Goal: Task Accomplishment & Management: Use online tool/utility

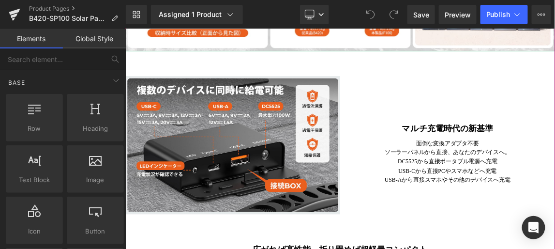
scroll to position [1012, 0]
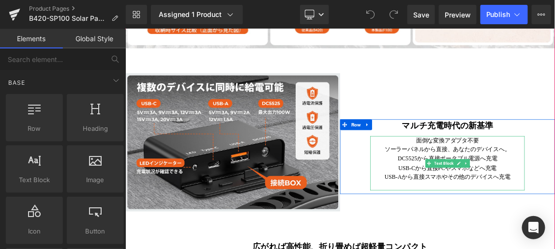
click at [555, 199] on p "ソーラーパネルから直接、あなたのデバイスへ。" at bounding box center [564, 192] width 211 height 13
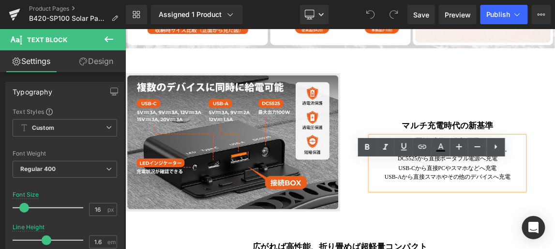
click at [555, 199] on p "ソーラーパネルから直接、あなたのデバイスへ。" at bounding box center [564, 192] width 211 height 13
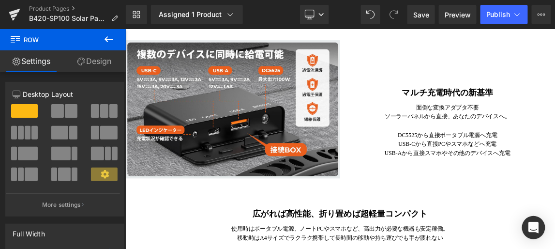
scroll to position [1100, 0]
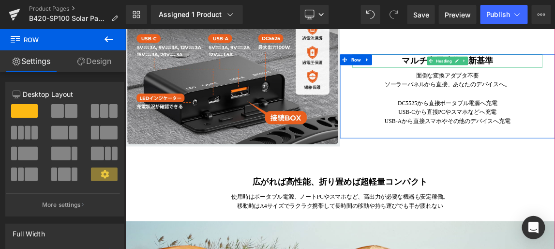
click at [555, 78] on strong "マルチ充電時代の新基準" at bounding box center [564, 72] width 124 height 12
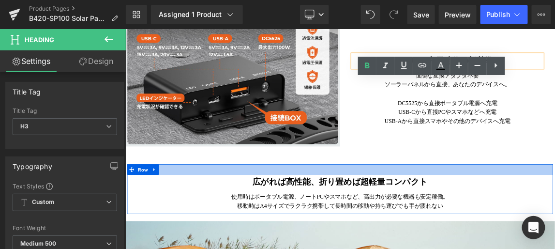
click at [555, 228] on div at bounding box center [417, 220] width 581 height 15
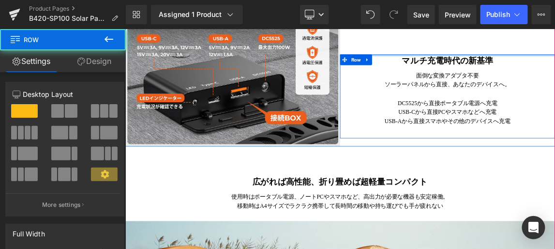
click at [503, 66] on div at bounding box center [564, 64] width 293 height 2
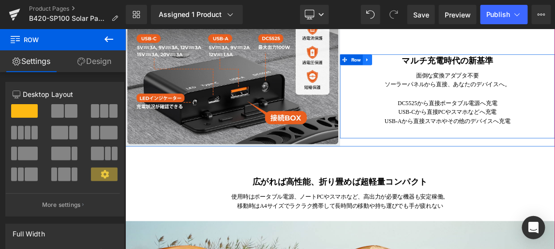
click at [452, 74] on icon at bounding box center [455, 70] width 7 height 7
click at [421, 74] on icon at bounding box center [424, 70] width 7 height 7
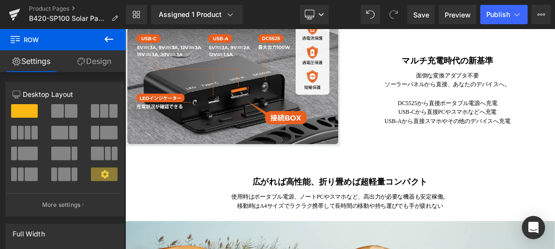
click at [107, 39] on icon at bounding box center [109, 39] width 9 height 6
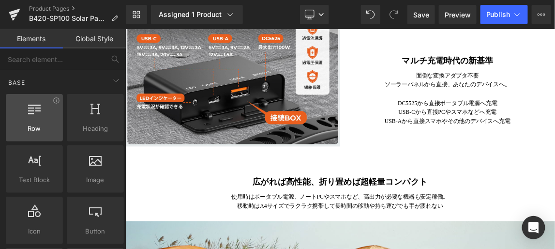
click at [43, 109] on div at bounding box center [34, 113] width 51 height 22
click at [35, 116] on div at bounding box center [34, 113] width 51 height 22
click at [29, 114] on div at bounding box center [34, 113] width 51 height 22
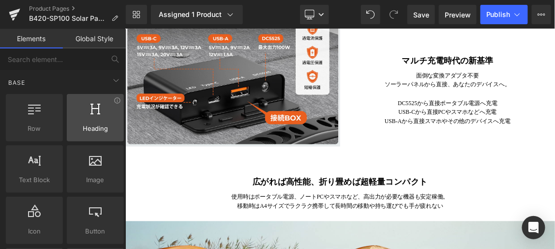
click at [87, 114] on div at bounding box center [95, 113] width 51 height 22
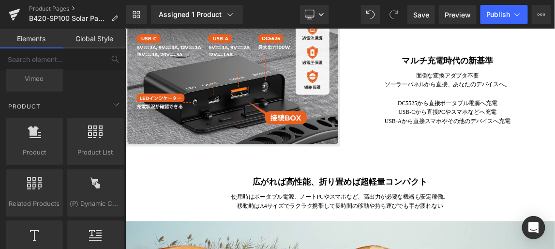
scroll to position [924, 0]
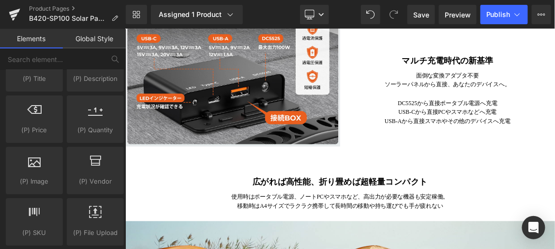
click at [86, 42] on link "Global Style" at bounding box center [94, 38] width 63 height 19
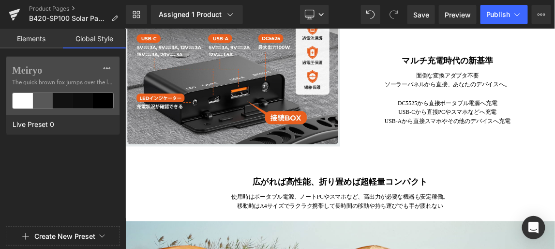
click at [37, 36] on link "Elements" at bounding box center [31, 38] width 63 height 19
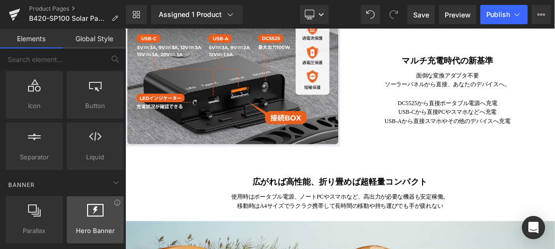
scroll to position [0, 0]
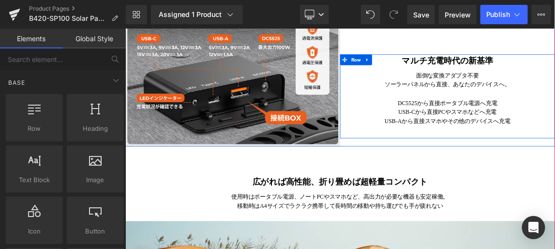
click at [508, 121] on div "マルチ充電時代の新基準 Heading 面倒な変換アダプタ不要 ソーラーパネルから直接、あなたのデバイスへ。 DC5525から直接ポータブル電源へ充電 USB…" at bounding box center [564, 117] width 293 height 109
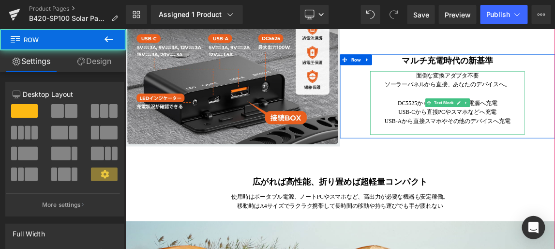
click at [507, 99] on p "面倒な変換アダプタ不要" at bounding box center [564, 92] width 211 height 13
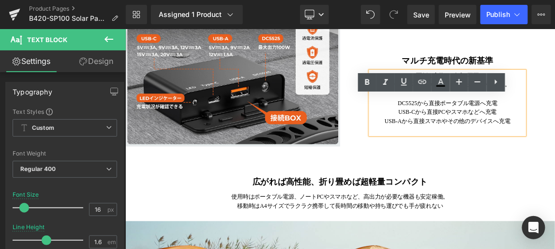
click at [506, 117] on div "マルチ充電時代の新基準 Heading 面倒な変換アダプタ不要 ソーラーパネルから直接、あなたのデバイスへ。 DC5525から直接ポータブル電源へ充電 USB…" at bounding box center [564, 117] width 293 height 109
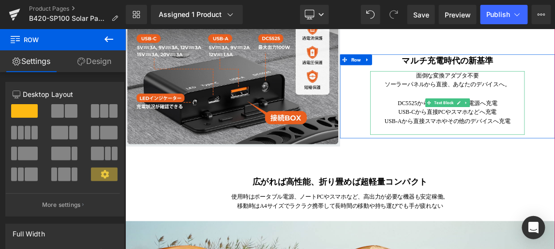
click at [496, 99] on p "面倒な変換アダプタ不要" at bounding box center [564, 92] width 211 height 13
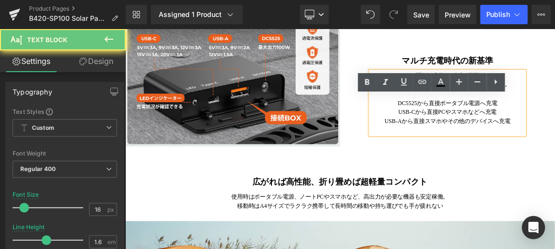
click at [491, 99] on p "面倒な変換アダプタ不要" at bounding box center [564, 92] width 211 height 13
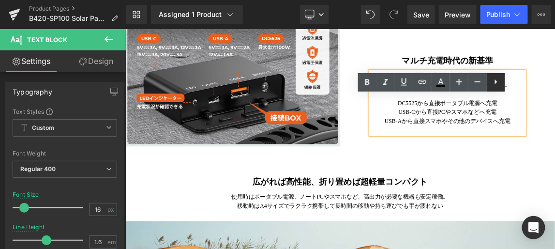
click at [495, 82] on icon at bounding box center [496, 81] width 2 height 5
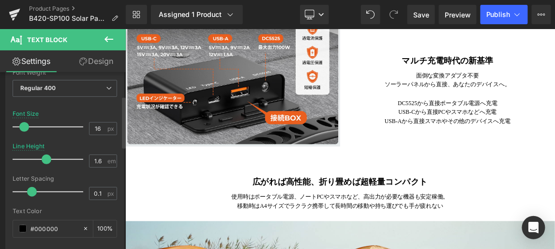
scroll to position [79, 0]
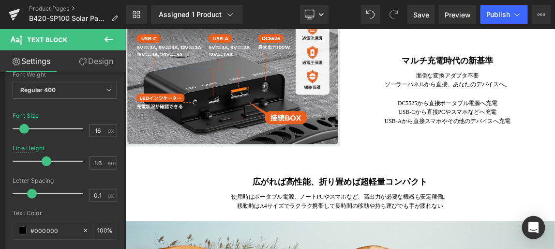
click at [104, 61] on link "Design" at bounding box center [96, 61] width 63 height 22
click at [0, 0] on div "Visibility" at bounding box center [0, 0] width 0 height 0
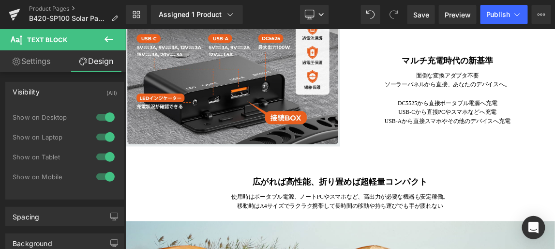
click at [92, 61] on link "Design" at bounding box center [96, 61] width 63 height 22
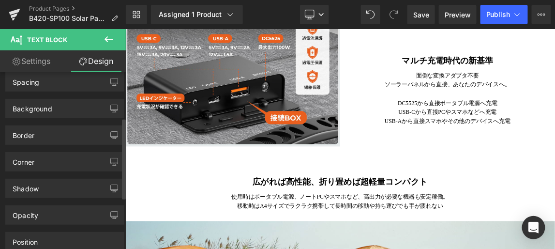
scroll to position [88, 0]
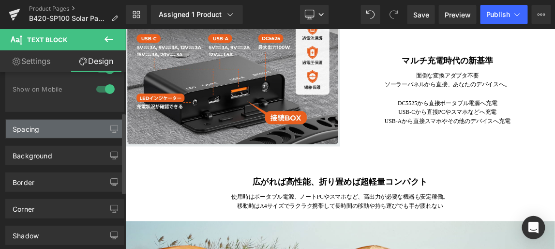
click at [52, 129] on div "Spacing" at bounding box center [65, 129] width 118 height 18
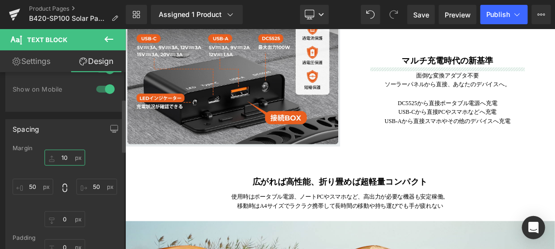
click at [64, 156] on input "10" at bounding box center [65, 158] width 41 height 16
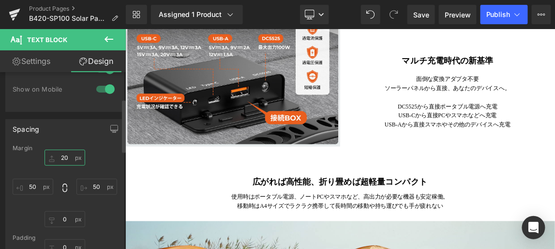
type input "2"
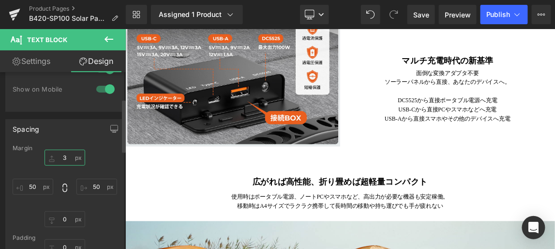
type input "30"
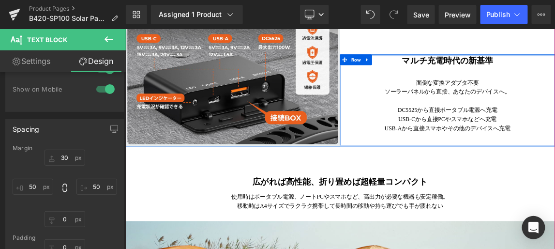
click at [493, 66] on div at bounding box center [564, 64] width 293 height 2
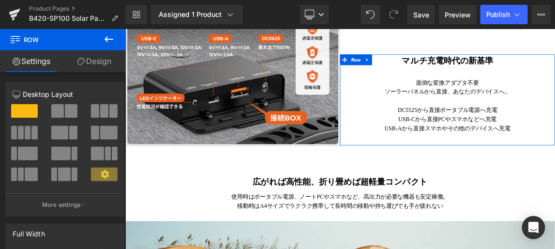
click at [103, 63] on link "Design" at bounding box center [94, 61] width 63 height 22
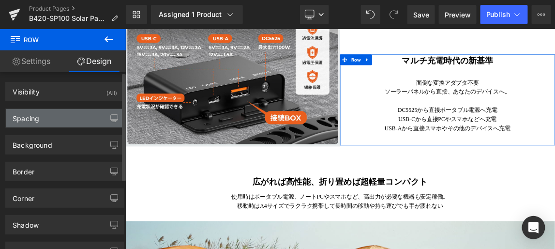
click at [78, 120] on div "Spacing" at bounding box center [65, 118] width 118 height 18
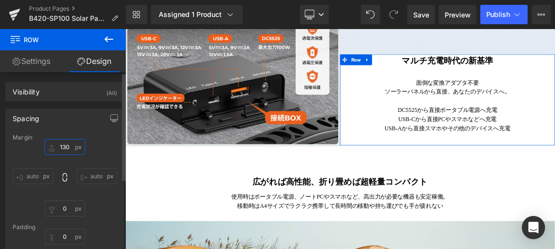
click at [69, 145] on input "130" at bounding box center [65, 147] width 41 height 16
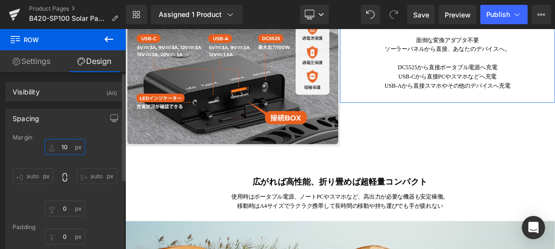
type input "1"
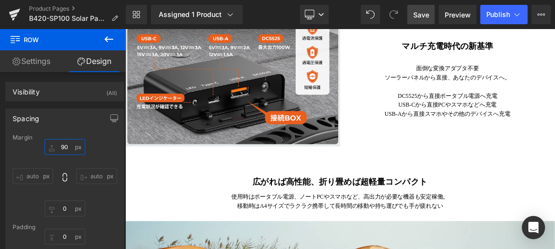
type input "90"
click at [419, 14] on span "Save" at bounding box center [421, 15] width 16 height 10
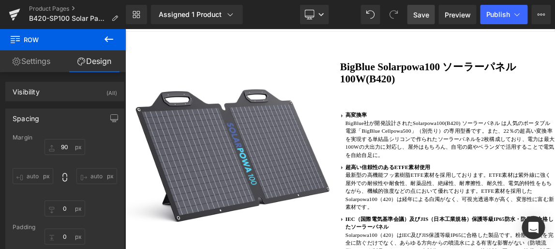
scroll to position [75, 0]
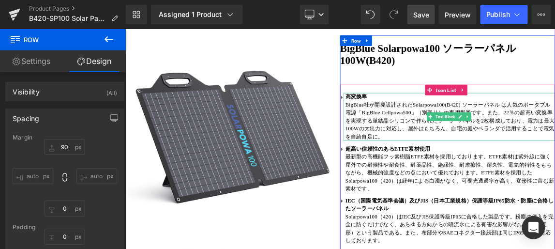
click at [449, 121] on strong "高変換率" at bounding box center [440, 121] width 30 height 8
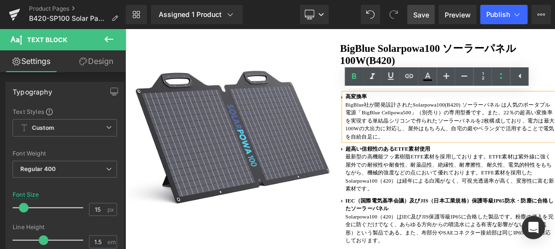
click at [449, 121] on strong "高変換率" at bounding box center [440, 121] width 30 height 8
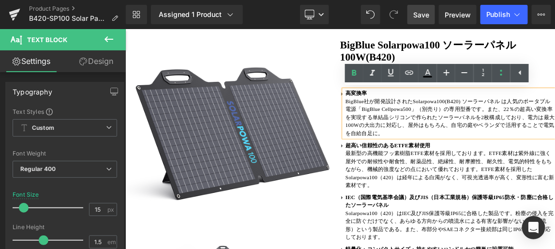
scroll to position [88, 0]
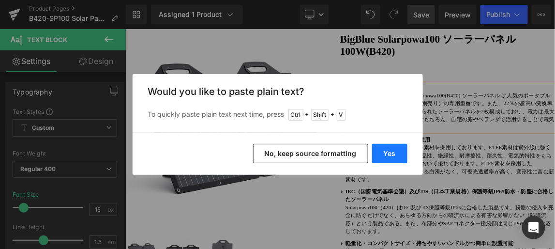
click at [391, 153] on button "Yes" at bounding box center [389, 153] width 35 height 19
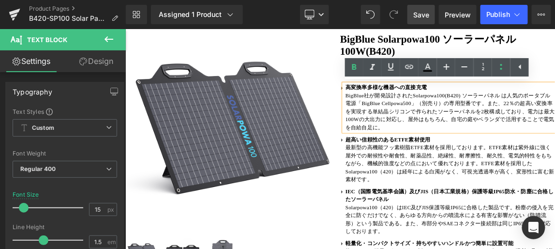
click at [454, 107] on strong "高変換率多様な機器への直接充電" at bounding box center [480, 109] width 111 height 8
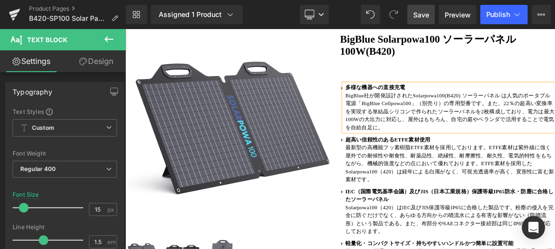
click at [419, 12] on span "Save" at bounding box center [421, 15] width 16 height 10
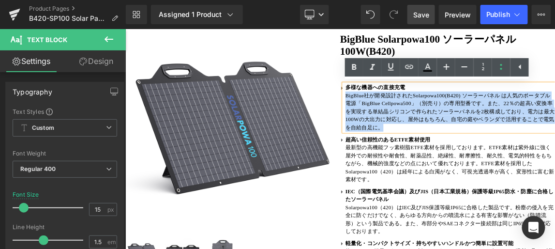
drag, startPoint x: 521, startPoint y: 162, endPoint x: 422, endPoint y: 122, distance: 106.6
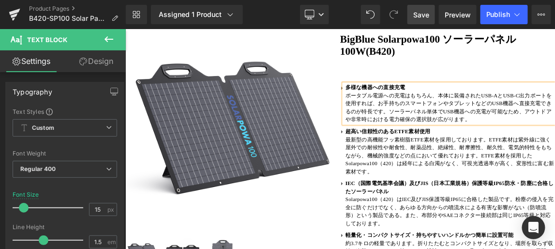
click at [424, 14] on span "Save" at bounding box center [421, 15] width 16 height 10
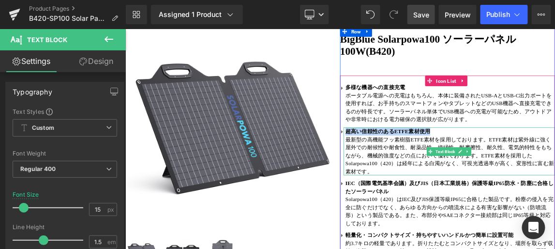
drag, startPoint x: 536, startPoint y: 167, endPoint x: 425, endPoint y: 170, distance: 111.4
click at [425, 170] on strong "超高い信頼性のあるETFE素材使用" at bounding box center [483, 168] width 116 height 8
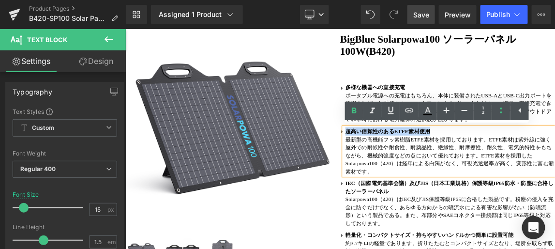
copy strong "超高い信頼性のあるETFE素材使用"
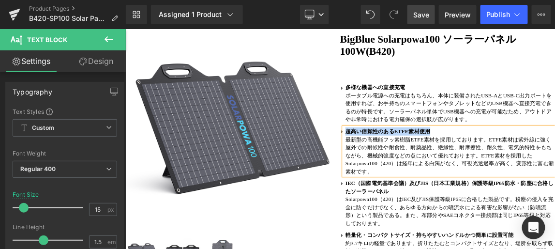
click at [535, 168] on strong "超高い信頼性のあるETFE素材使用" at bounding box center [483, 168] width 116 height 8
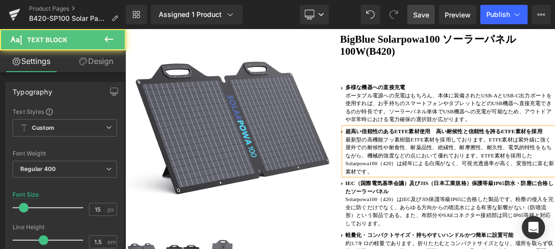
click at [546, 169] on strong "超高い信頼性のあるETFE素材使用　高い耐候性と信頼性を誇るETFE素材を採用" at bounding box center [559, 168] width 269 height 8
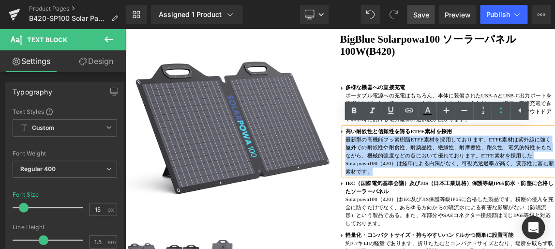
drag, startPoint x: 475, startPoint y: 224, endPoint x: 424, endPoint y: 182, distance: 66.1
copy p "最新型の高機能フッ素樹脂ETFE素材を採用しております。ETFE素材は紫外線に強く屋外での耐候性や耐食性、耐薬品性、絶縁性、耐摩擦性、耐久性、電気的特性をもち…"
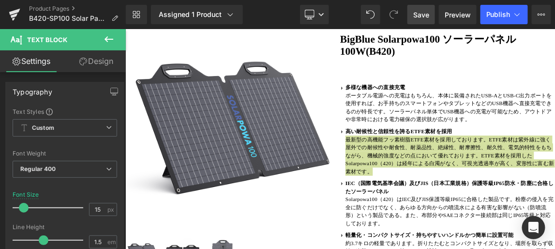
click at [425, 13] on span "Save" at bounding box center [421, 15] width 16 height 10
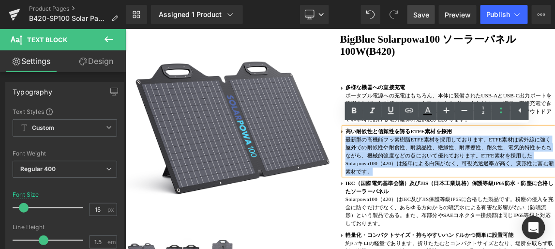
drag, startPoint x: 479, startPoint y: 224, endPoint x: 423, endPoint y: 183, distance: 69.2
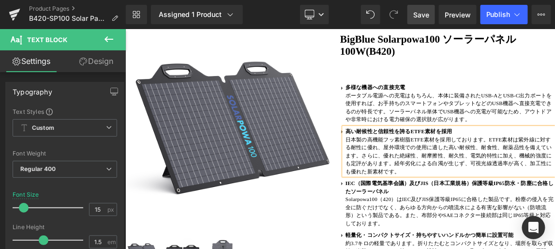
click at [422, 14] on span "Save" at bounding box center [421, 15] width 16 height 10
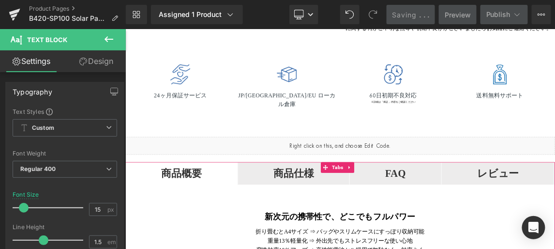
scroll to position [440, 0]
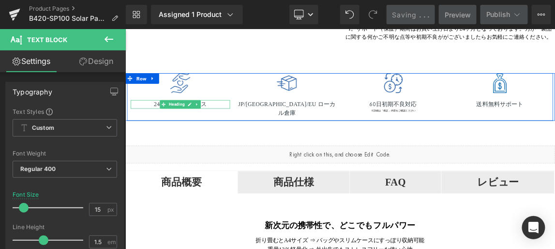
click at [233, 135] on span "24ヶ月保証サービス" at bounding box center [200, 131] width 72 height 8
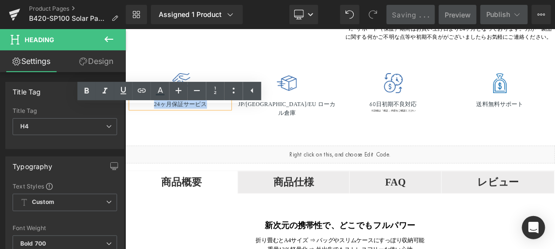
drag, startPoint x: 232, startPoint y: 141, endPoint x: 159, endPoint y: 138, distance: 73.2
click at [164, 135] on span "24ヶ月保証サービス" at bounding box center [200, 131] width 72 height 8
paste div
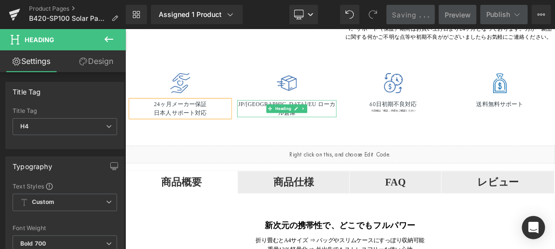
click at [300, 143] on span "JP/[GEOGRAPHIC_DATA]/EU ローカル倉庫" at bounding box center [345, 137] width 133 height 20
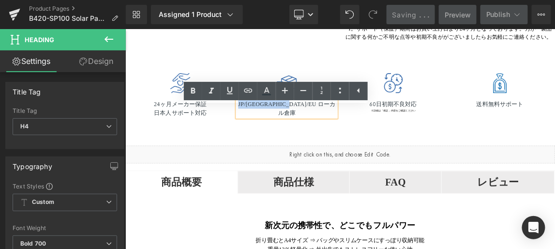
drag, startPoint x: 298, startPoint y: 141, endPoint x: 386, endPoint y: 144, distance: 88.2
click at [386, 144] on h4 "JP/[GEOGRAPHIC_DATA]/EU ローカル倉庫" at bounding box center [345, 136] width 136 height 23
paste div
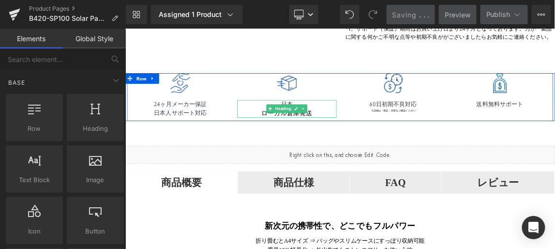
drag, startPoint x: 308, startPoint y: 156, endPoint x: 222, endPoint y: 144, distance: 87.4
click at [310, 148] on span "ローカル倉庫発送" at bounding box center [345, 142] width 70 height 9
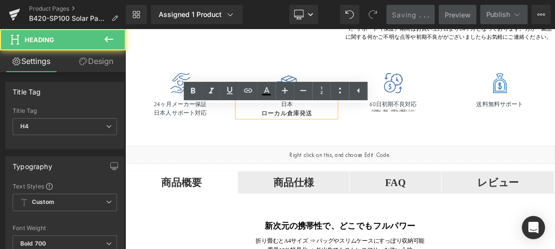
click at [221, 143] on link at bounding box center [223, 137] width 10 height 12
click at [321, 148] on span "ローカル倉庫発送" at bounding box center [345, 142] width 70 height 9
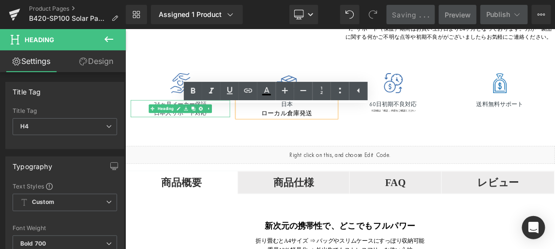
click at [250, 137] on h4 "24ヶ月メーカー保証" at bounding box center [200, 131] width 136 height 12
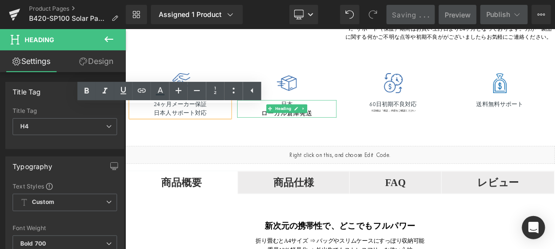
click at [380, 149] on div "ローカル倉庫発送" at bounding box center [345, 143] width 136 height 12
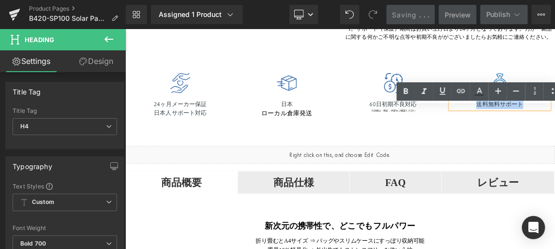
drag, startPoint x: 668, startPoint y: 141, endPoint x: 602, endPoint y: 142, distance: 66.3
paste div
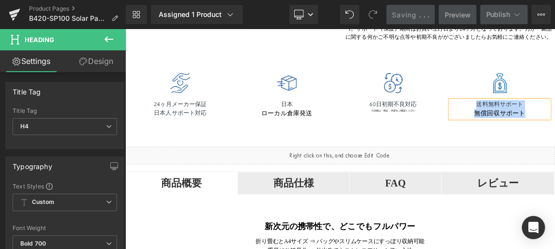
drag, startPoint x: 600, startPoint y: 142, endPoint x: 670, endPoint y: 161, distance: 72.2
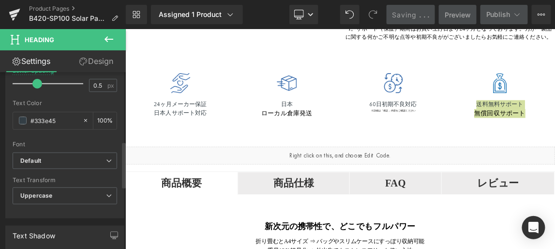
scroll to position [264, 0]
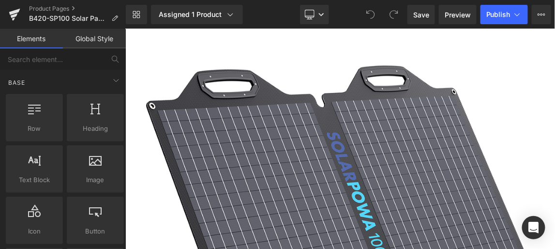
scroll to position [132, 0]
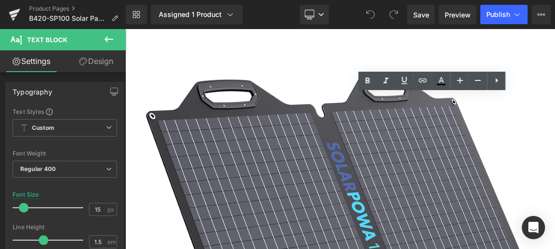
drag, startPoint x: 472, startPoint y: 179, endPoint x: 425, endPoint y: 139, distance: 61.9
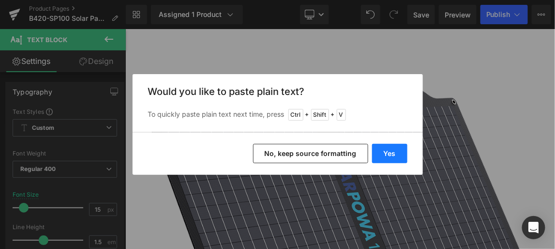
click at [395, 150] on button "Yes" at bounding box center [389, 153] width 35 height 19
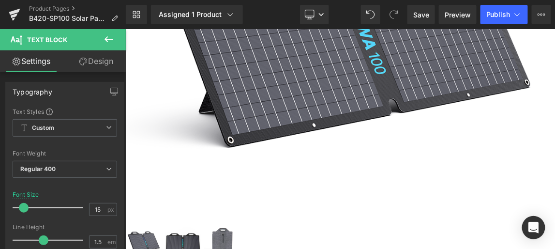
scroll to position [396, 0]
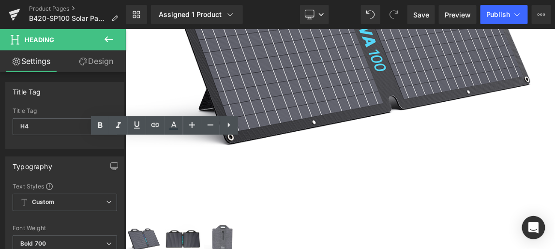
drag, startPoint x: 239, startPoint y: 186, endPoint x: 159, endPoint y: 186, distance: 80.4
paste div
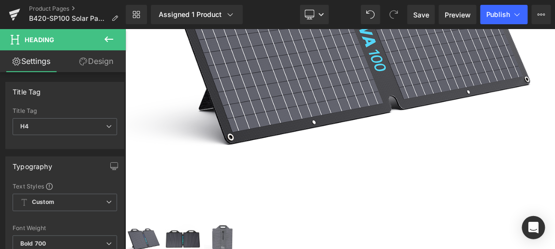
drag, startPoint x: 236, startPoint y: 196, endPoint x: 159, endPoint y: 200, distance: 77.1
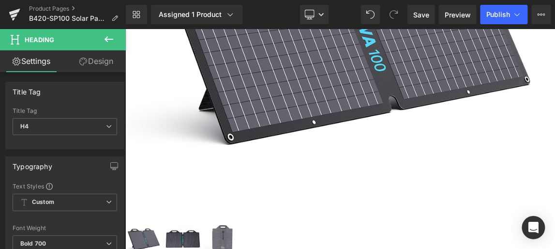
drag, startPoint x: 238, startPoint y: 210, endPoint x: 156, endPoint y: 212, distance: 82.3
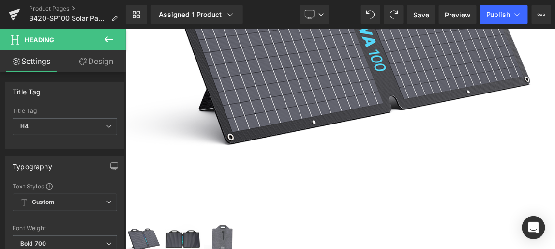
click at [125, 29] on span "Text Block" at bounding box center [125, 29] width 0 height 0
click at [0, 0] on icon at bounding box center [0, 0] width 0 height 0
click at [0, 0] on link at bounding box center [0, 0] width 0 height 0
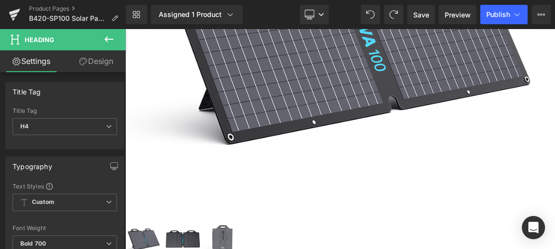
click at [0, 0] on ul "Text Color Highlight Color #333333" at bounding box center [0, 0] width 0 height 0
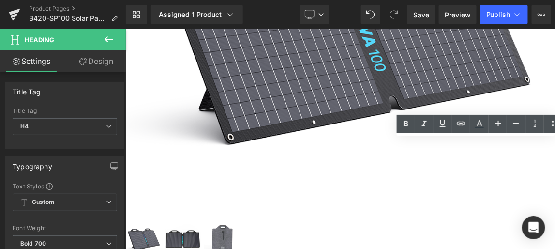
paste div
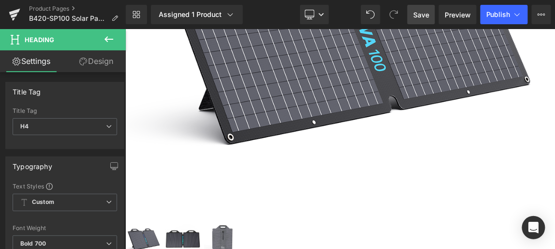
click at [423, 14] on span "Save" at bounding box center [421, 15] width 16 height 10
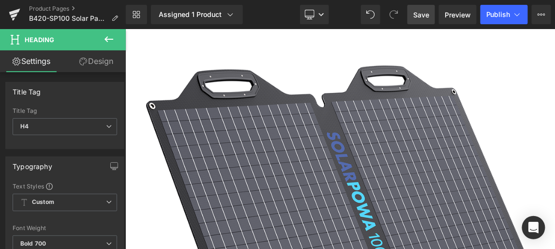
scroll to position [132, 0]
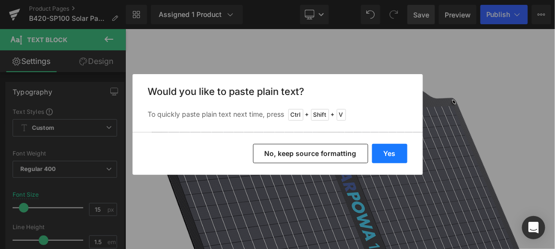
click at [392, 153] on button "Yes" at bounding box center [389, 153] width 35 height 19
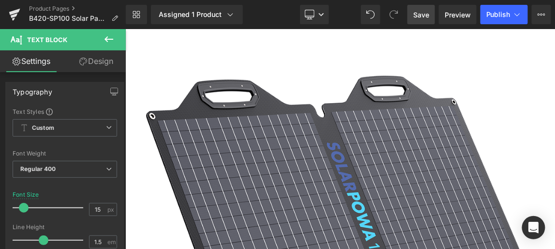
click at [424, 11] on span "Save" at bounding box center [421, 15] width 16 height 10
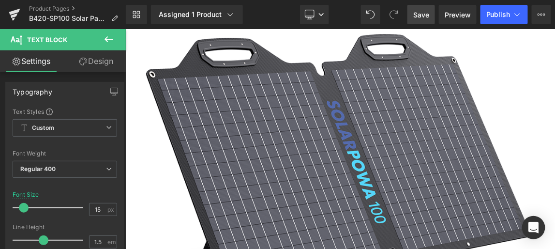
scroll to position [176, 0]
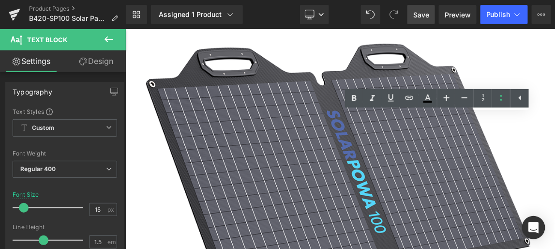
drag, startPoint x: 495, startPoint y: 195, endPoint x: 423, endPoint y: 162, distance: 79.1
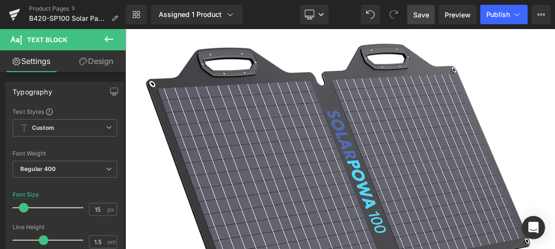
click at [425, 14] on span "Save" at bounding box center [421, 15] width 16 height 10
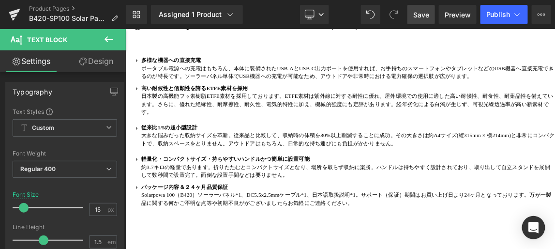
scroll to position [792, 0]
